Goal: Information Seeking & Learning: Learn about a topic

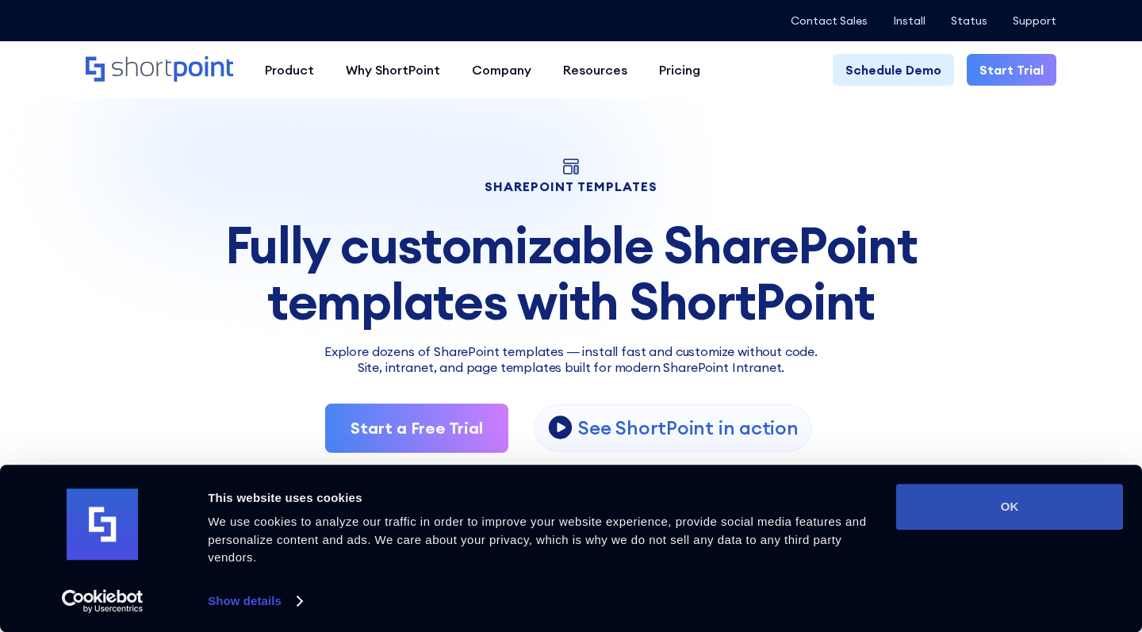
click at [967, 513] on button "OK" at bounding box center [1009, 507] width 227 height 46
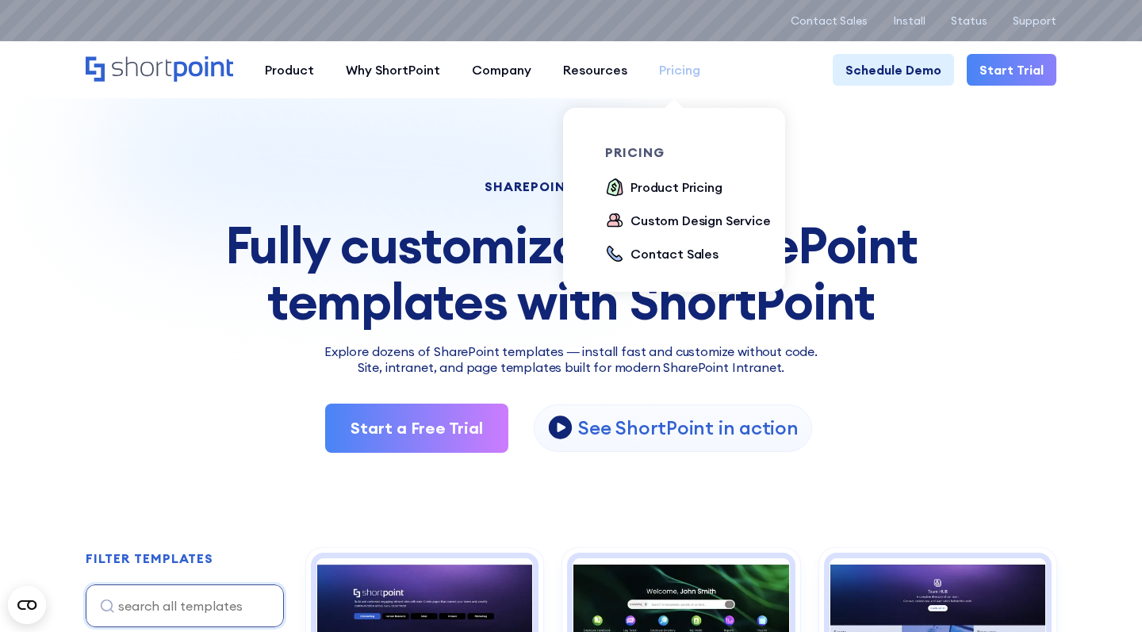
click at [675, 71] on div "Pricing" at bounding box center [679, 69] width 41 height 19
click at [664, 186] on div "Product Pricing" at bounding box center [676, 187] width 92 height 19
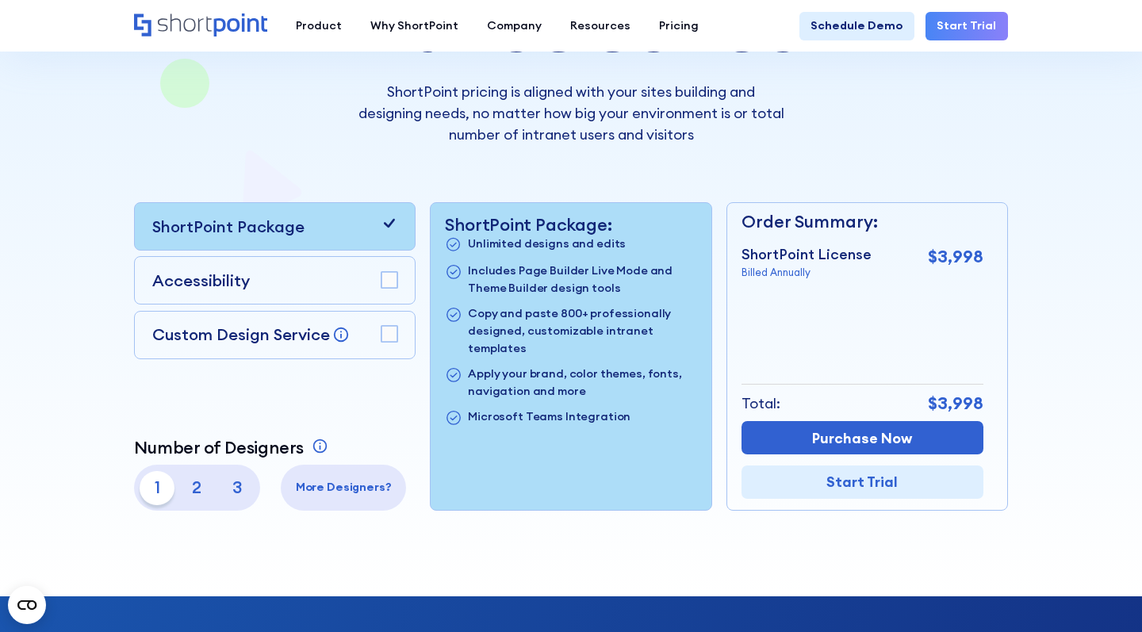
scroll to position [257, 0]
